Goal: Find specific fact: Find specific fact

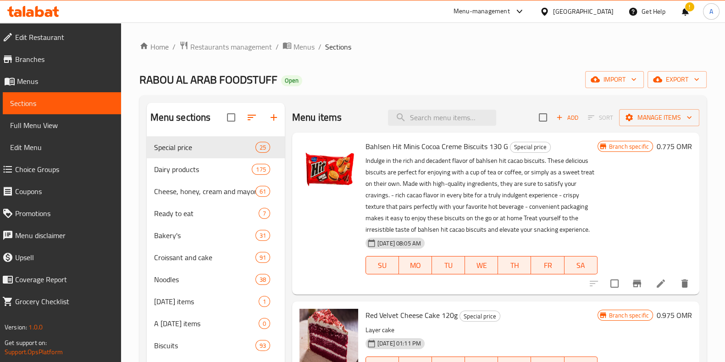
click at [221, 49] on span "Restaurants management" at bounding box center [231, 46] width 82 height 11
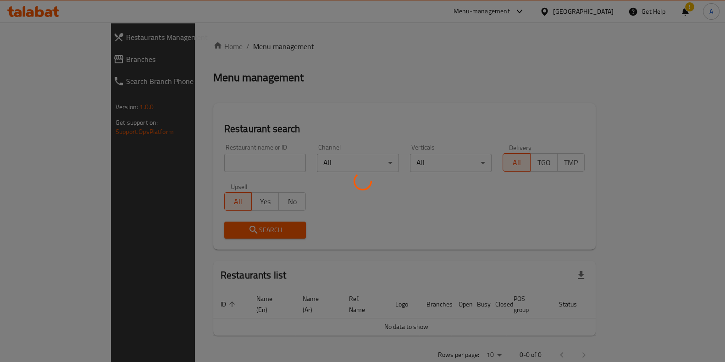
click at [221, 163] on div at bounding box center [362, 181] width 725 height 362
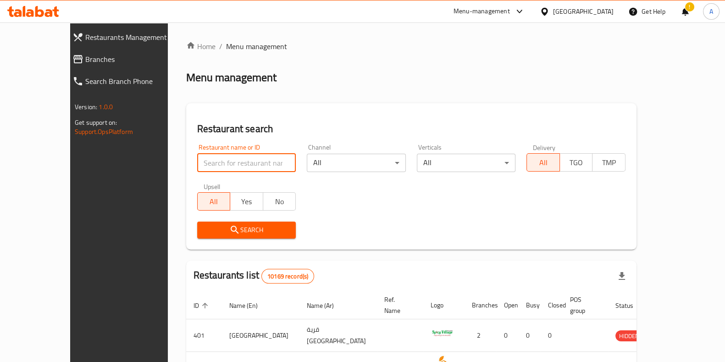
click at [221, 163] on input "search" at bounding box center [246, 163] width 99 height 18
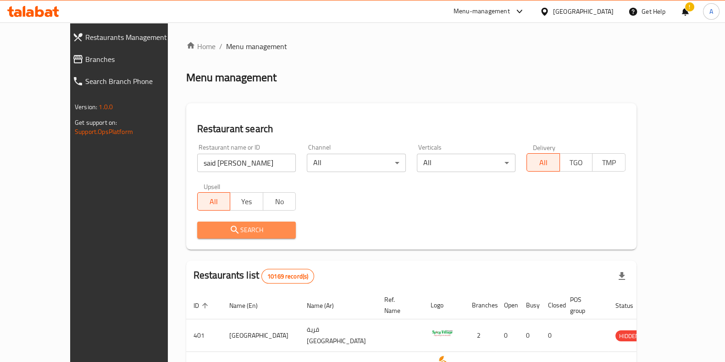
click at [240, 232] on span "Search" at bounding box center [247, 229] width 84 height 11
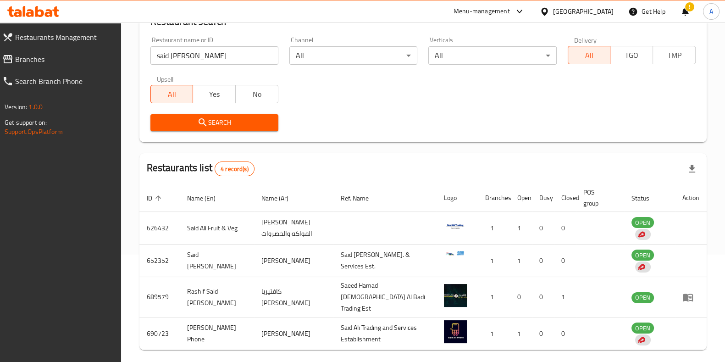
scroll to position [108, 0]
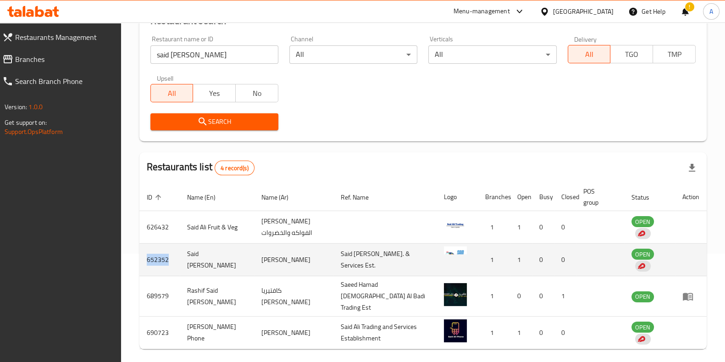
drag, startPoint x: 169, startPoint y: 258, endPoint x: 145, endPoint y: 263, distance: 24.8
click at [145, 263] on td "652352" at bounding box center [159, 260] width 40 height 33
copy td "652352"
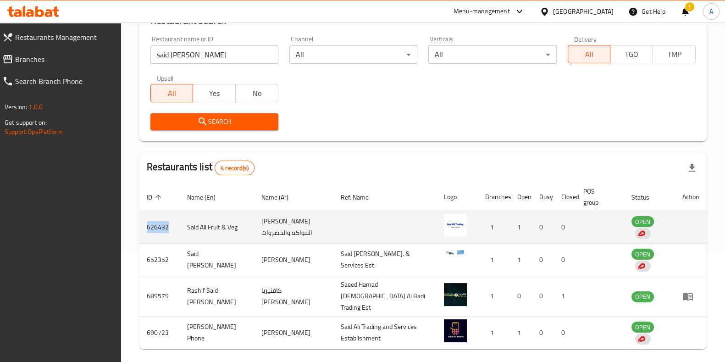
drag, startPoint x: 172, startPoint y: 223, endPoint x: 145, endPoint y: 229, distance: 26.9
click at [145, 229] on td "626432" at bounding box center [159, 227] width 40 height 33
copy td "626432"
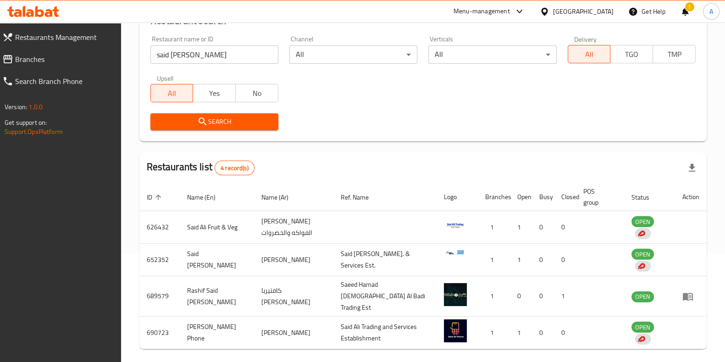
click at [193, 57] on input "said [PERSON_NAME]" at bounding box center [214, 54] width 128 height 18
click at [196, 118] on span "Search" at bounding box center [214, 121] width 113 height 11
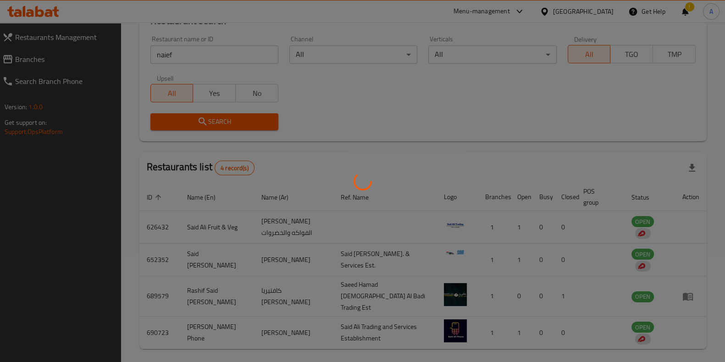
scroll to position [39, 0]
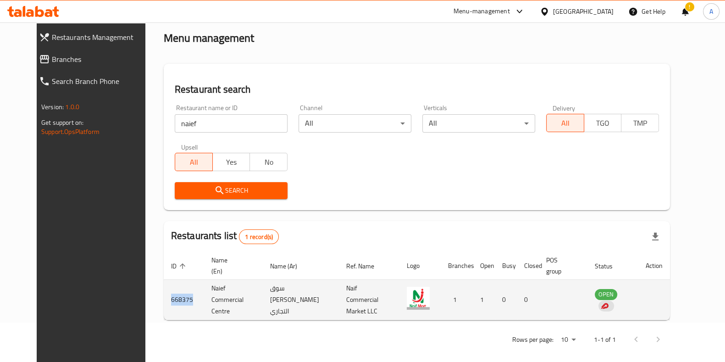
drag, startPoint x: 170, startPoint y: 294, endPoint x: 144, endPoint y: 296, distance: 25.3
click at [164, 296] on td "668375" at bounding box center [184, 300] width 40 height 40
copy td "668375"
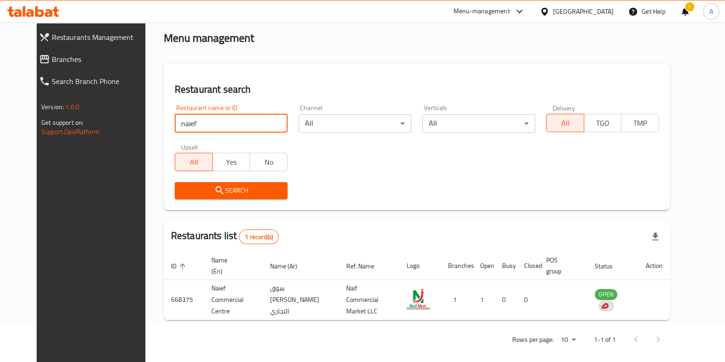
drag, startPoint x: 185, startPoint y: 123, endPoint x: 101, endPoint y: 129, distance: 84.6
click at [101, 129] on div "Restaurants Management Branches Search Branch Phone Version: 1.0.0 Get support …" at bounding box center [363, 176] width 652 height 387
click at [267, 190] on span "Search" at bounding box center [231, 190] width 98 height 11
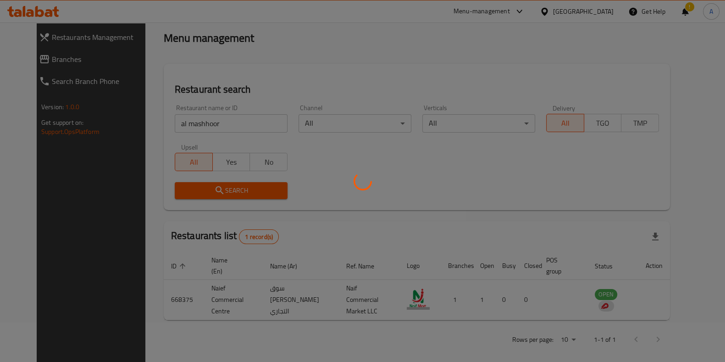
scroll to position [29, 0]
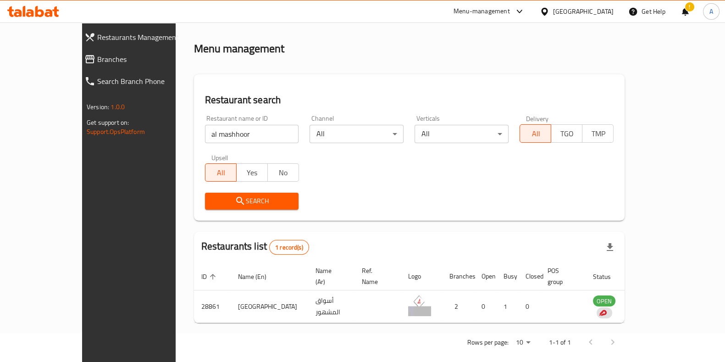
click at [267, 190] on div "Home / Menu management Menu management Restaurant search Restaurant name or ID …" at bounding box center [409, 183] width 431 height 342
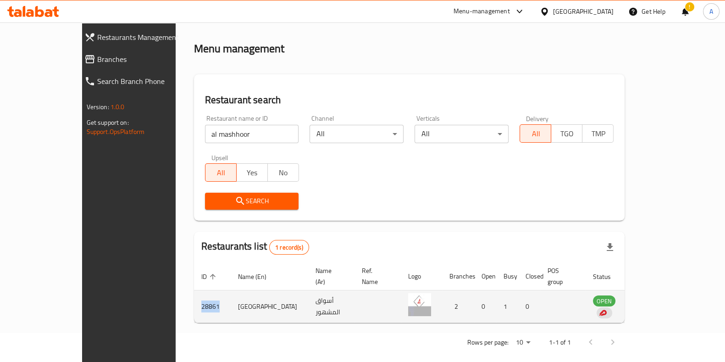
drag, startPoint x: 166, startPoint y: 294, endPoint x: 141, endPoint y: 296, distance: 25.3
click at [194, 296] on td "28861" at bounding box center [212, 306] width 37 height 33
copy td "28861"
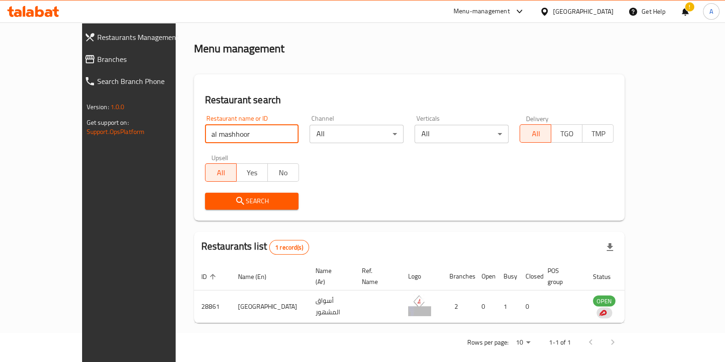
click at [243, 127] on input "al mashhoor" at bounding box center [252, 134] width 94 height 18
click at [216, 198] on span "Search" at bounding box center [251, 200] width 79 height 11
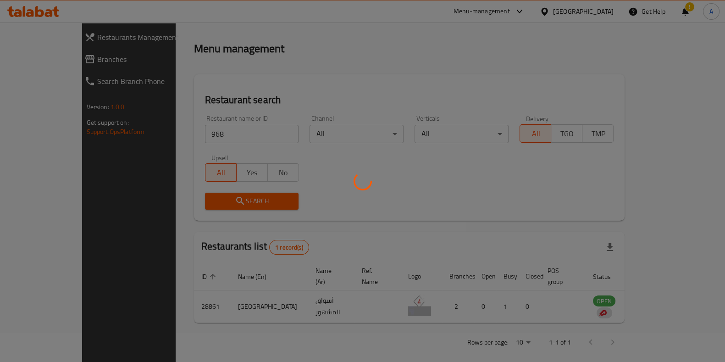
scroll to position [12, 0]
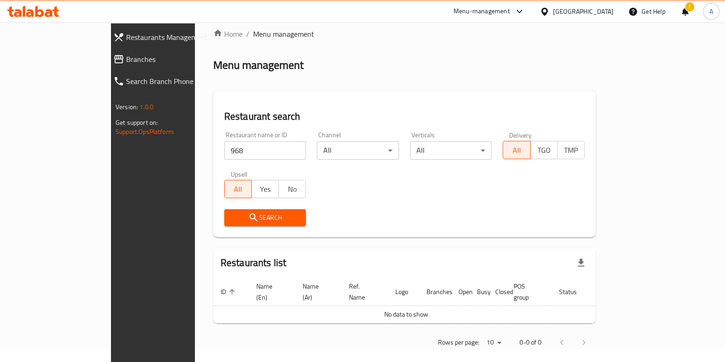
click at [224, 150] on input "968" at bounding box center [265, 150] width 82 height 18
click button "Search" at bounding box center [265, 217] width 82 height 17
type input "9"
click button "Search" at bounding box center [265, 217] width 82 height 17
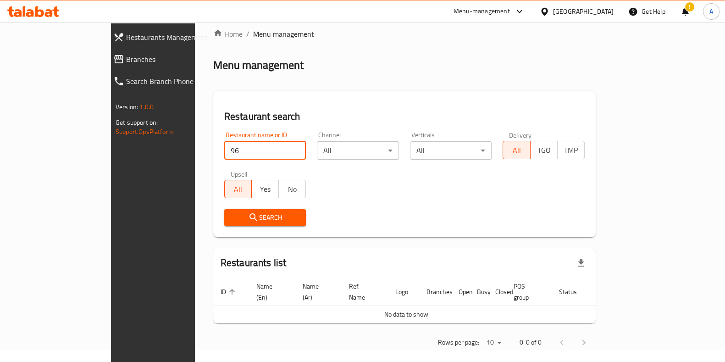
type input "9"
type input "ةشقنثف"
click button "Search" at bounding box center [265, 217] width 82 height 17
drag, startPoint x: 196, startPoint y: 150, endPoint x: 135, endPoint y: 148, distance: 60.6
click at [195, 148] on div "Home / Menu management Menu management Restaurant search Restaurant name or ID …" at bounding box center [404, 191] width 419 height 363
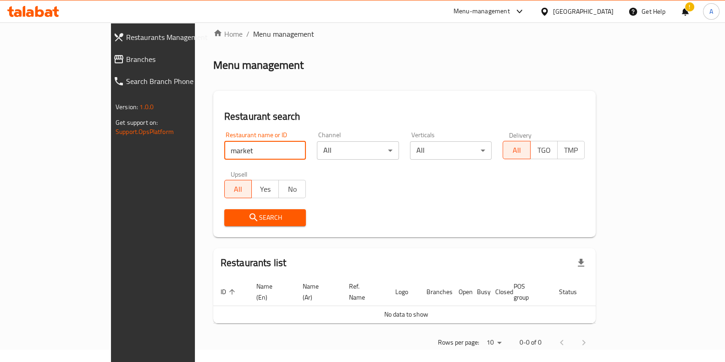
click button "Search" at bounding box center [265, 217] width 82 height 17
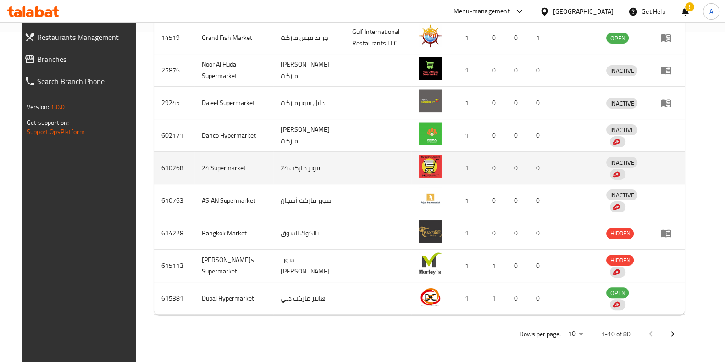
scroll to position [331, 0]
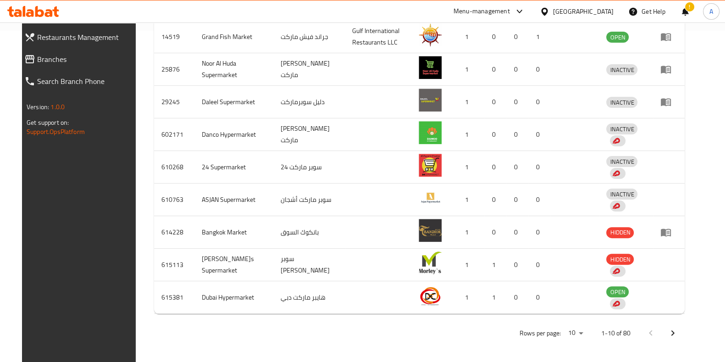
click at [675, 333] on icon "Next page" at bounding box center [672, 333] width 3 height 6
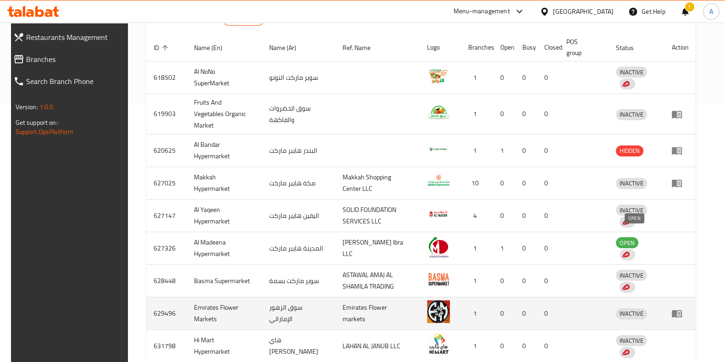
scroll to position [333, 0]
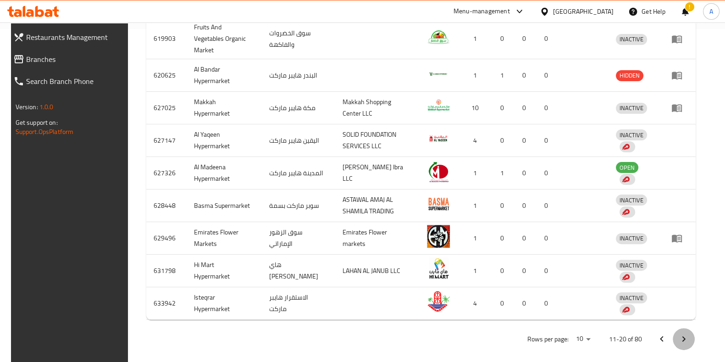
click at [689, 333] on icon "Next page" at bounding box center [683, 338] width 11 height 11
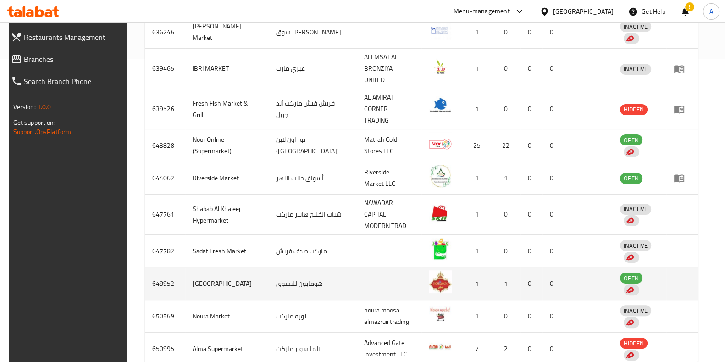
scroll to position [324, 0]
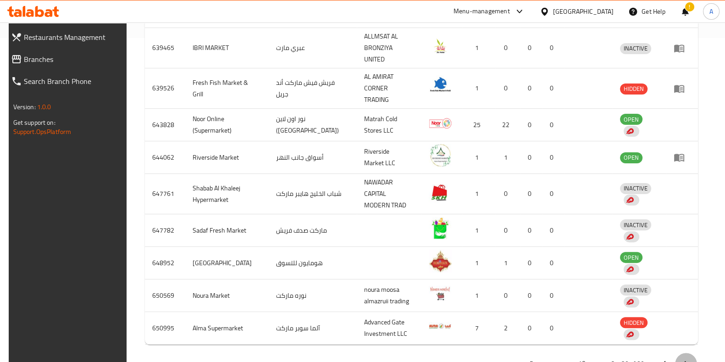
click at [697, 353] on button "Next page" at bounding box center [686, 364] width 22 height 22
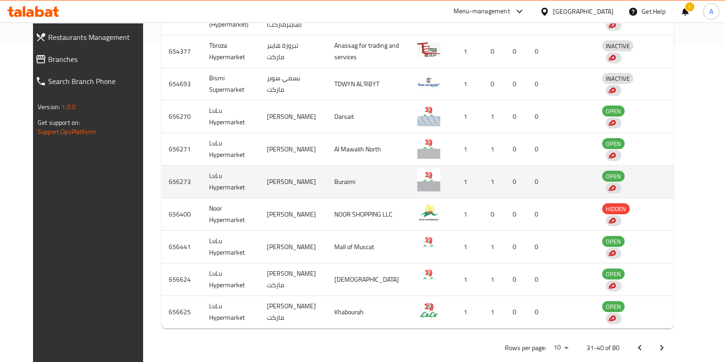
scroll to position [333, 0]
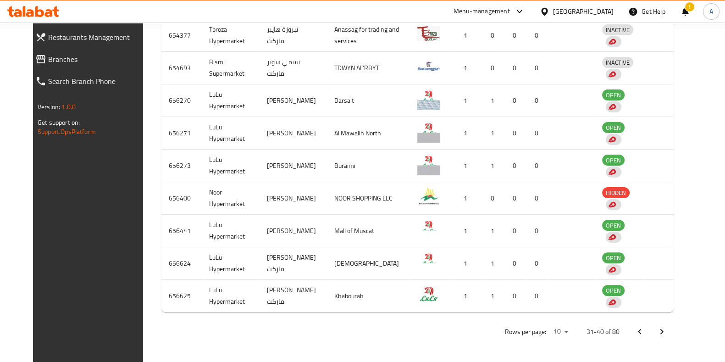
click at [667, 334] on icon "Next page" at bounding box center [661, 331] width 11 height 11
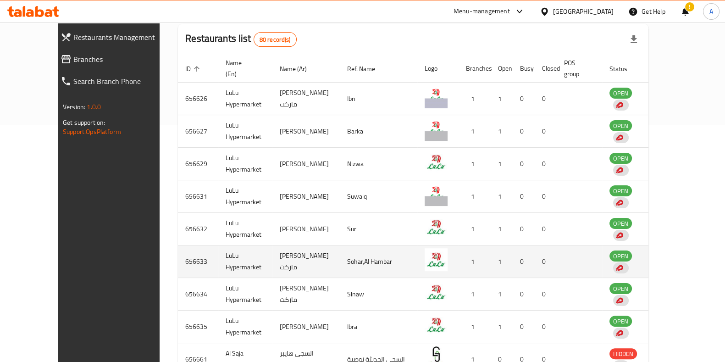
scroll to position [323, 0]
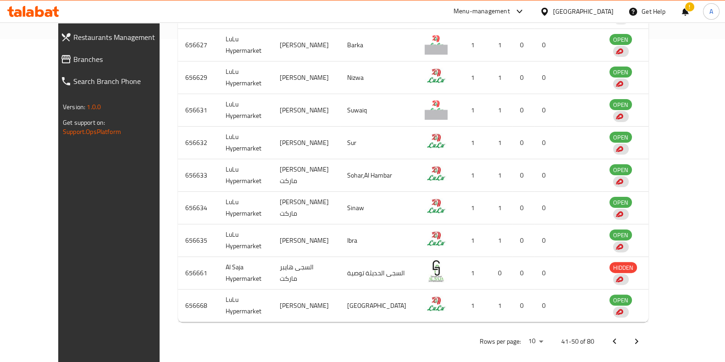
click at [648, 340] on button "Next page" at bounding box center [637, 341] width 22 height 22
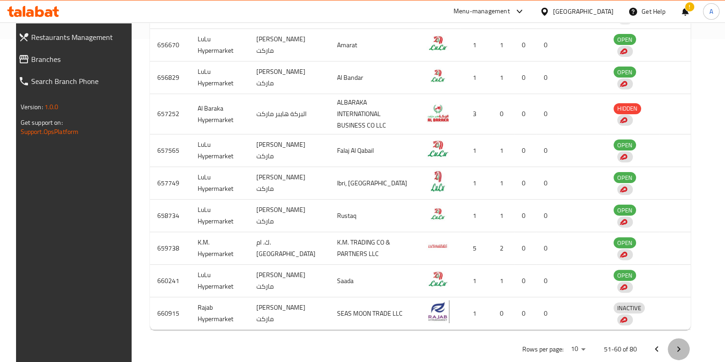
click at [684, 344] on icon "Next page" at bounding box center [678, 349] width 11 height 11
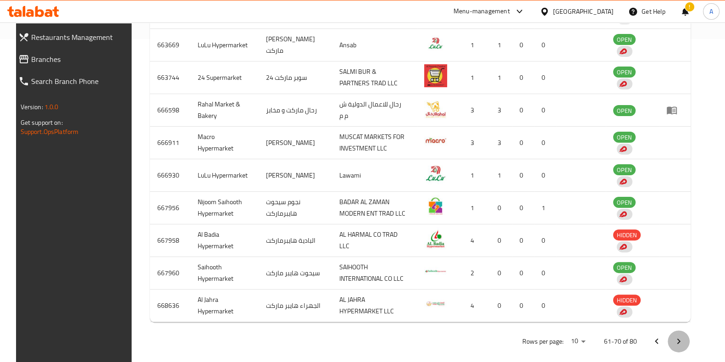
click at [684, 338] on icon "Next page" at bounding box center [678, 341] width 11 height 11
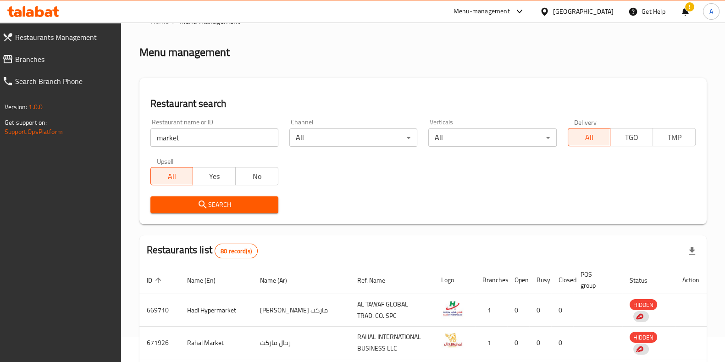
scroll to position [20, 0]
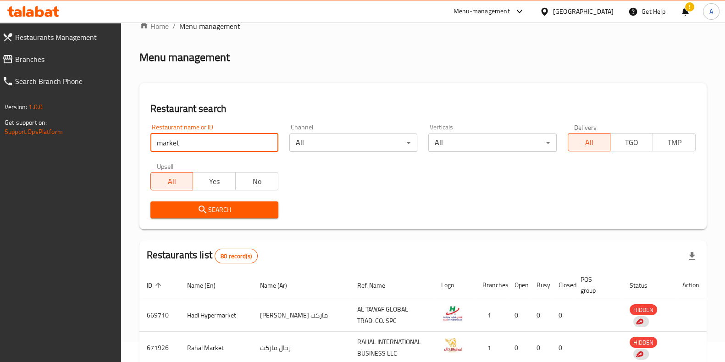
drag, startPoint x: 186, startPoint y: 139, endPoint x: 109, endPoint y: 146, distance: 76.9
click at [109, 146] on div "Restaurants Management Branches Search Branch Phone Version: 1.0.0 Get support …" at bounding box center [362, 342] width 725 height 680
type input "700665"
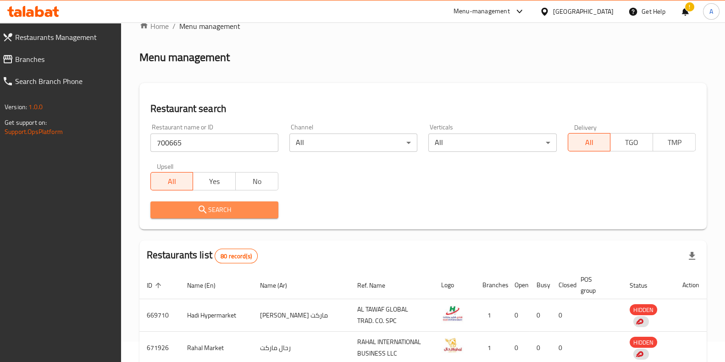
click at [183, 216] on button "Search" at bounding box center [214, 209] width 128 height 17
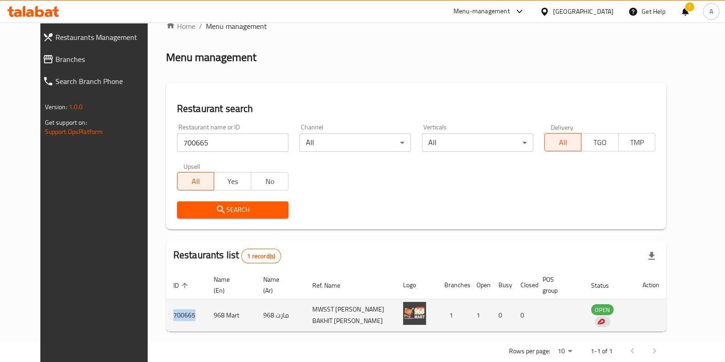
drag, startPoint x: 168, startPoint y: 314, endPoint x: 146, endPoint y: 316, distance: 21.6
click at [166, 316] on td "700665" at bounding box center [186, 315] width 40 height 33
copy td "700665"
